Goal: Task Accomplishment & Management: Use online tool/utility

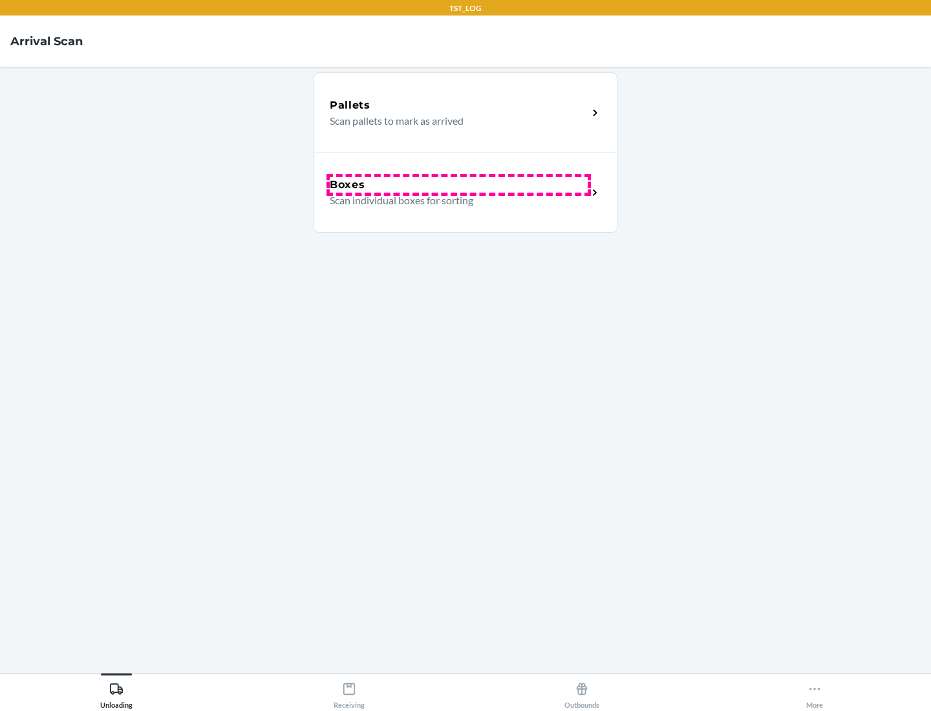
click at [458, 185] on div "Boxes" at bounding box center [459, 185] width 258 height 16
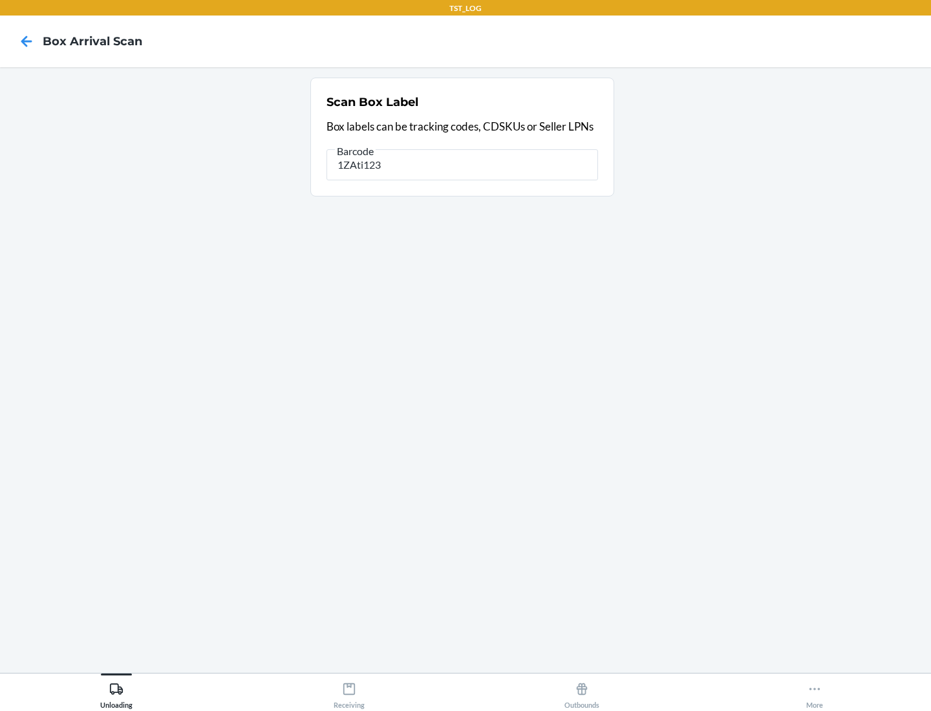
type input "1ZAti123"
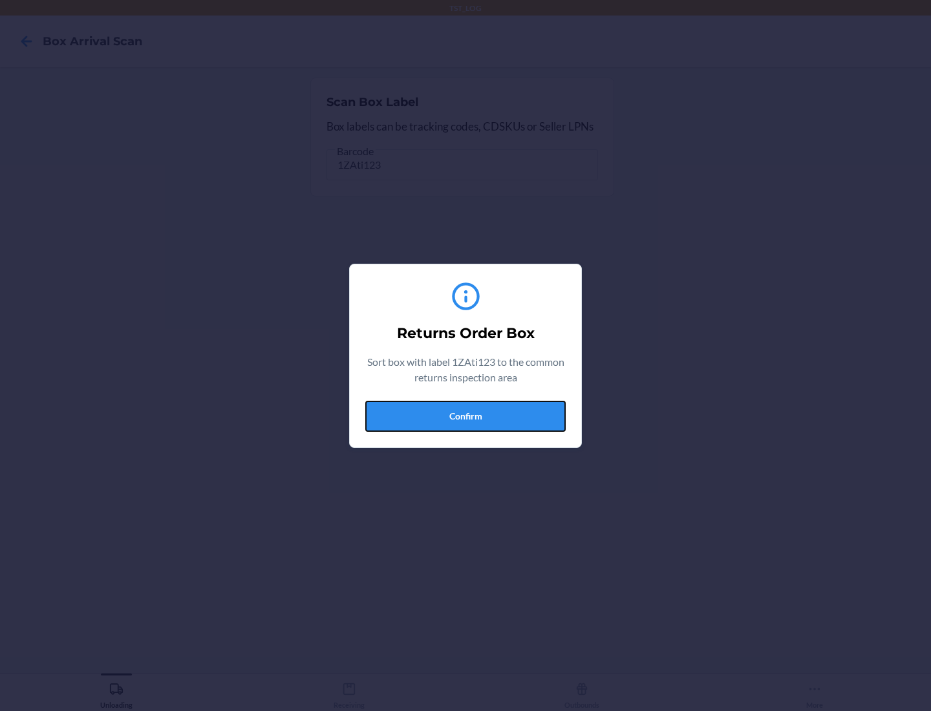
click at [465, 416] on button "Confirm" at bounding box center [465, 416] width 200 height 31
